Goal: Navigation & Orientation: Find specific page/section

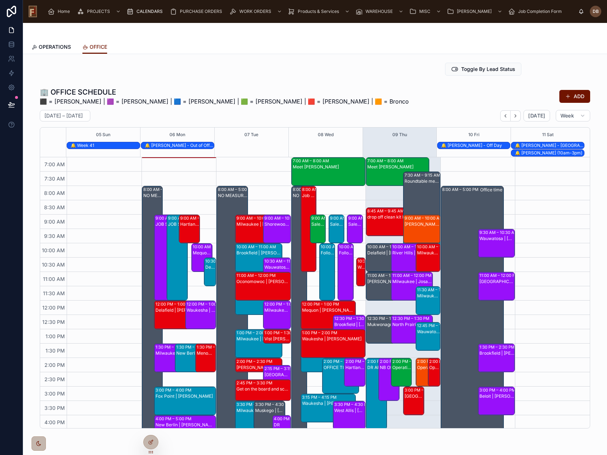
scroll to position [36, 0]
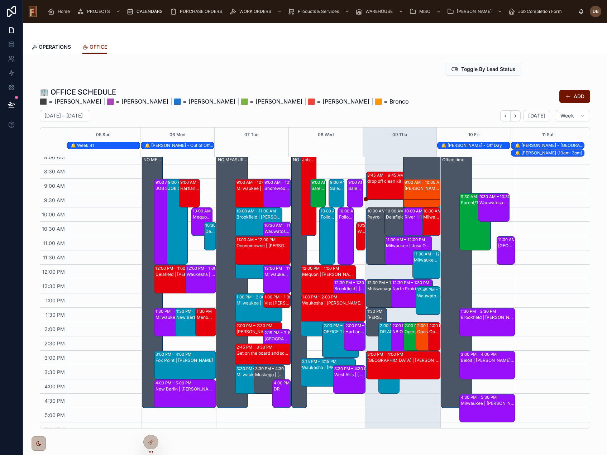
click at [47, 42] on link "OPERATIONS" at bounding box center [51, 47] width 39 height 14
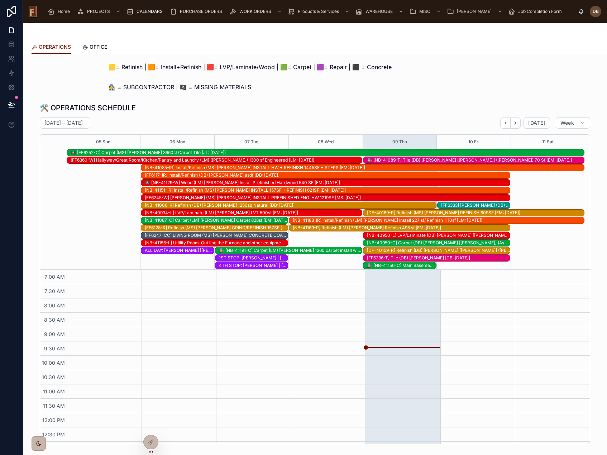
scroll to position [113, 0]
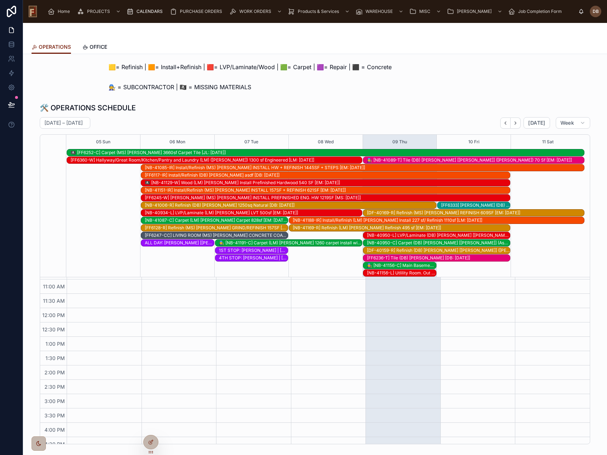
click at [416, 259] on div "[FF6236-T] Tile (DB) [PERSON_NAME] [DB: [DATE]]" at bounding box center [438, 258] width 143 height 6
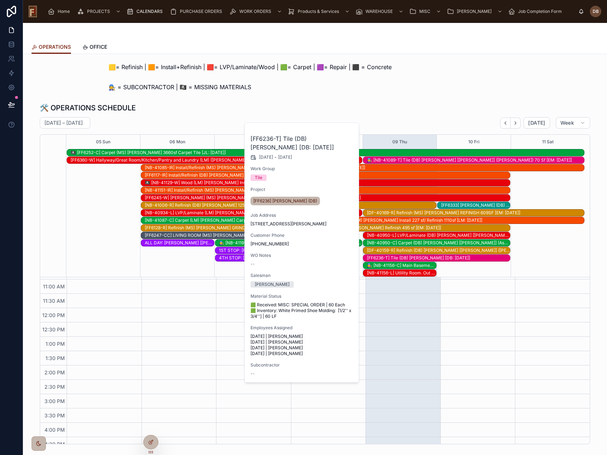
click at [428, 251] on div "[DF-40159-R] Refinish (DB) [PERSON_NAME] [[PERSON_NAME]] ([PERSON_NAME]) Blend …" at bounding box center [438, 251] width 143 height 6
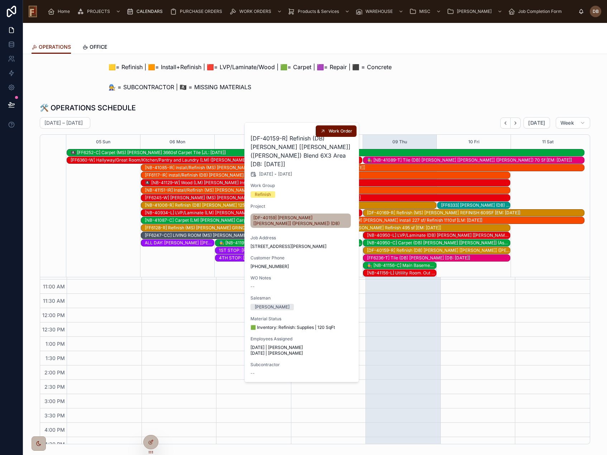
click at [283, 148] on h2 "[DF-40159-R] Refinish (DB) [PERSON_NAME] [[PERSON_NAME]] ([PERSON_NAME]) Blend …" at bounding box center [302, 151] width 103 height 34
copy h2 "[PERSON_NAME]"
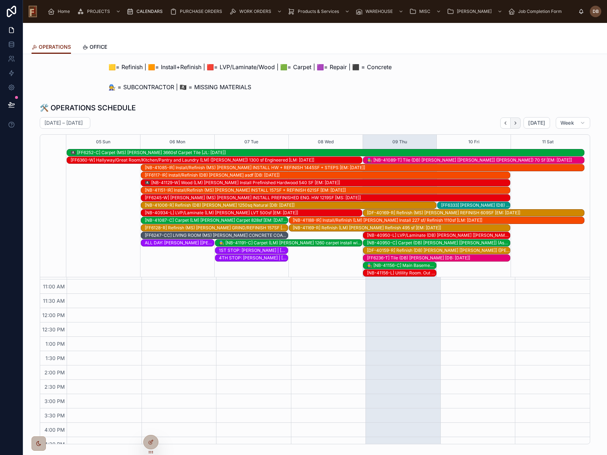
click at [514, 125] on icon "Next" at bounding box center [515, 122] width 5 height 5
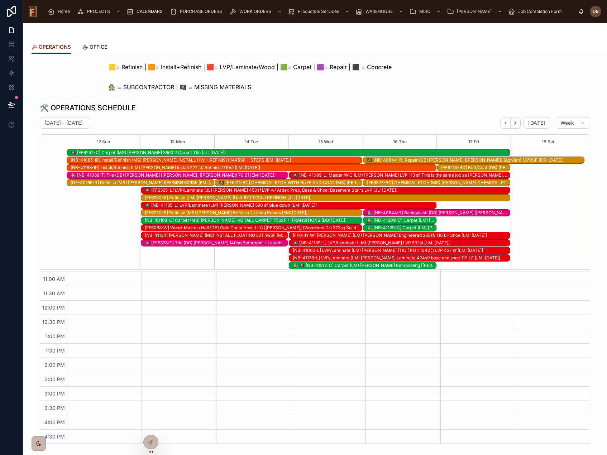
click at [514, 125] on icon "Next" at bounding box center [515, 122] width 5 height 5
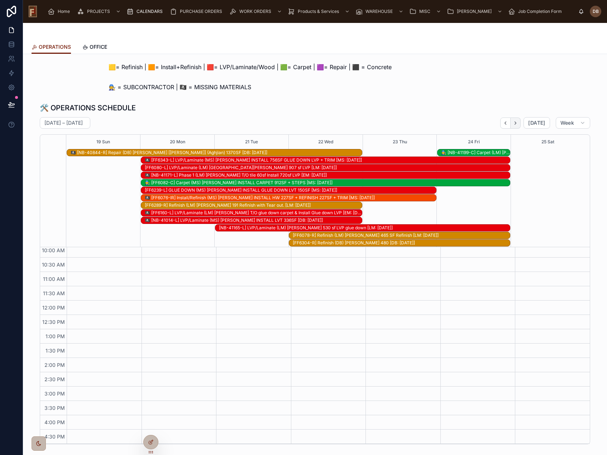
click at [515, 124] on icon "Next" at bounding box center [515, 122] width 5 height 5
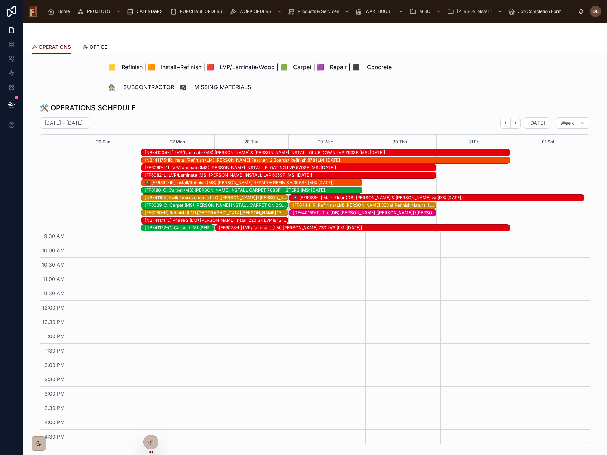
click at [361, 213] on div "[DF-40159-T] Tile (DB) [PERSON_NAME] [[PERSON_NAME]] ([PERSON_NAME]) BACKSPLASH…" at bounding box center [364, 213] width 143 height 6
click at [395, 213] on div "[DF-40159-T] Tile (DB) [PERSON_NAME] [[PERSON_NAME]] ([PERSON_NAME]) BACKSPLASH…" at bounding box center [364, 213] width 143 height 6
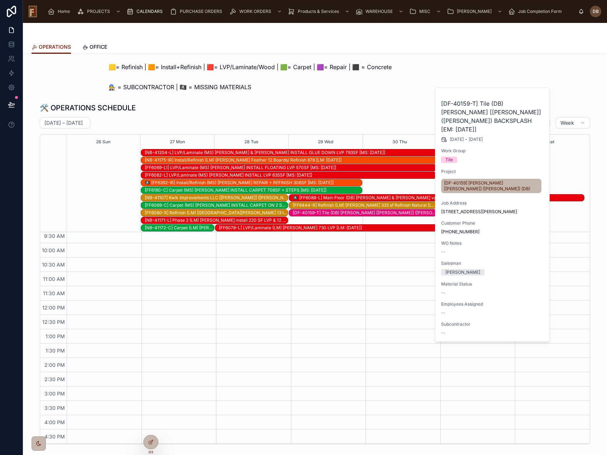
click at [359, 74] on div "🟨= Refinish | 🟧= Install+Refinish | 🟥= LVP/Laminate/Wood | 🟩= Carpet | 🟪= Repai…" at bounding box center [315, 67] width 573 height 14
